Goal: Check status

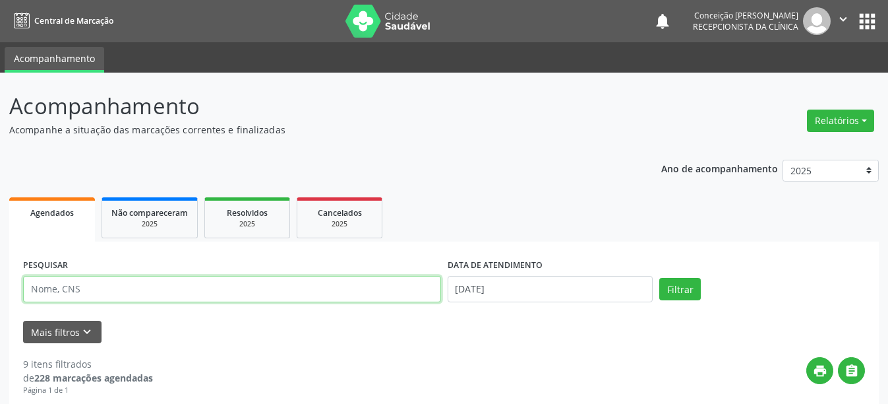
click at [88, 290] on input "text" at bounding box center [232, 289] width 418 height 26
type input "122964507350009"
click at [659, 278] on button "Filtrar" at bounding box center [680, 289] width 42 height 22
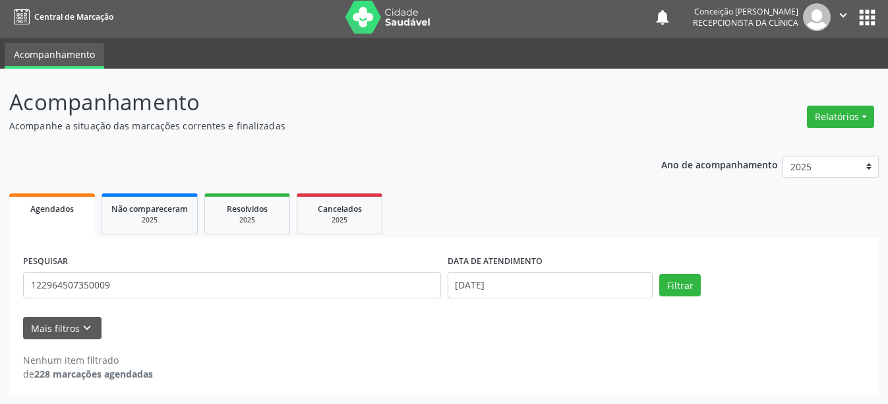
scroll to position [4, 0]
click at [482, 289] on input "[DATE]" at bounding box center [551, 285] width 206 height 26
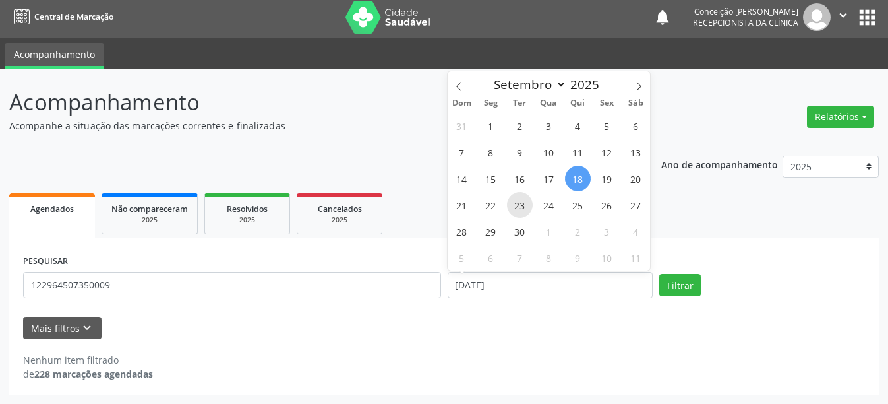
click at [520, 207] on span "23" at bounding box center [520, 205] width 26 height 26
type input "23/09/2025"
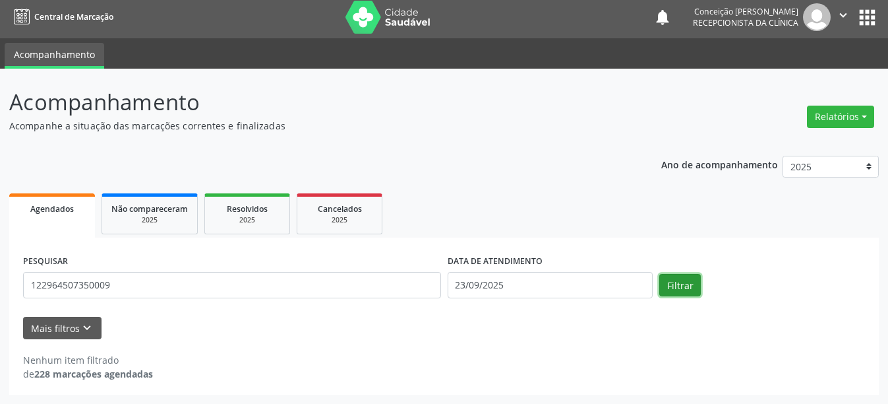
click at [681, 287] on button "Filtrar" at bounding box center [680, 285] width 42 height 22
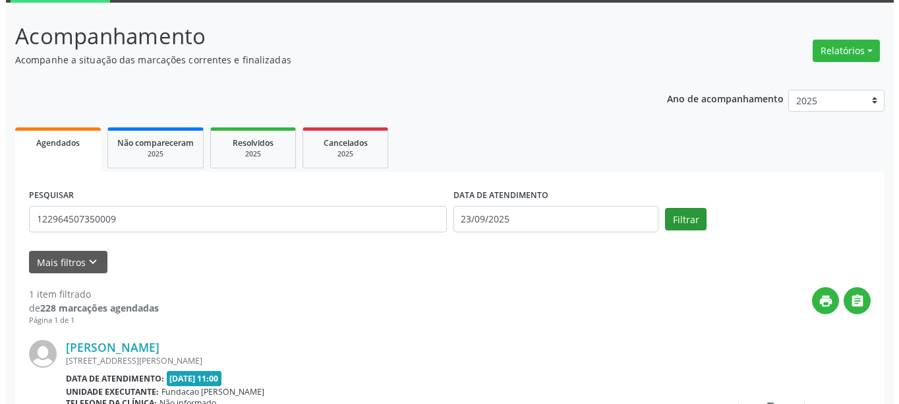
scroll to position [193, 0]
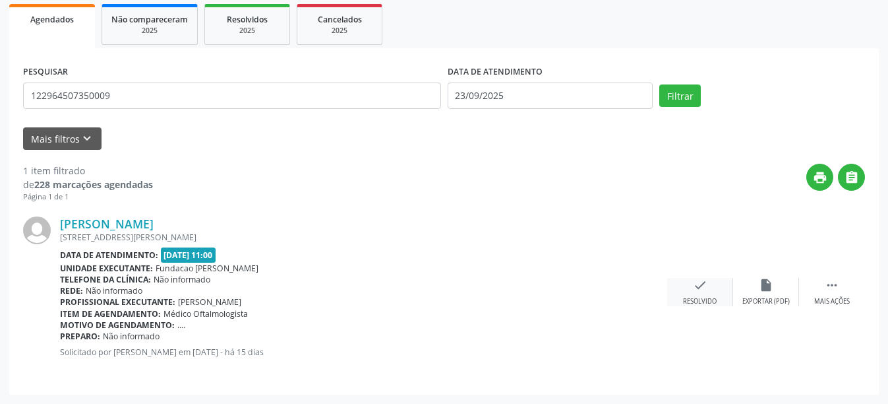
click at [702, 301] on div "Resolvido" at bounding box center [700, 301] width 34 height 9
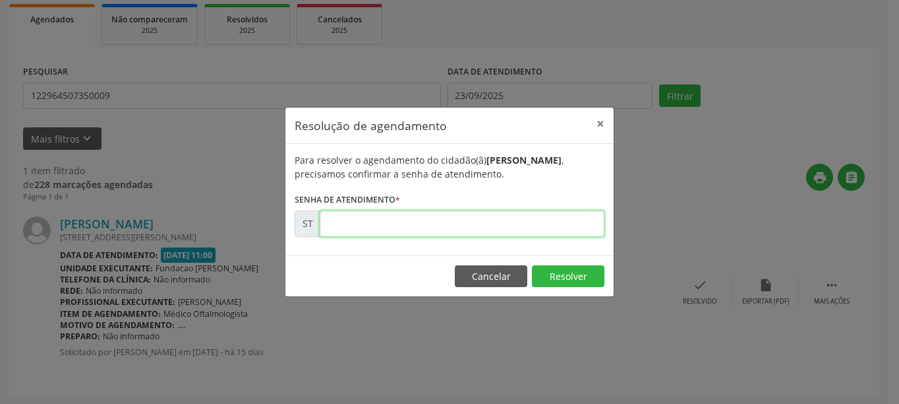
click at [515, 226] on input "text" at bounding box center [462, 223] width 285 height 26
type input "00021165"
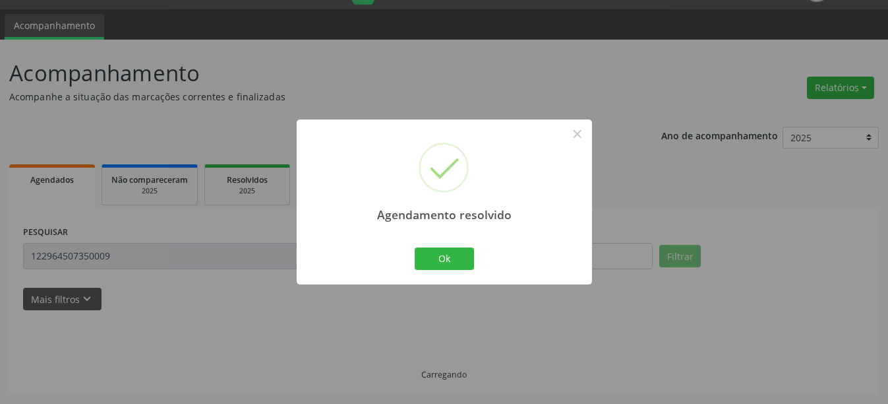
scroll to position [4, 0]
